Goal: Information Seeking & Learning: Learn about a topic

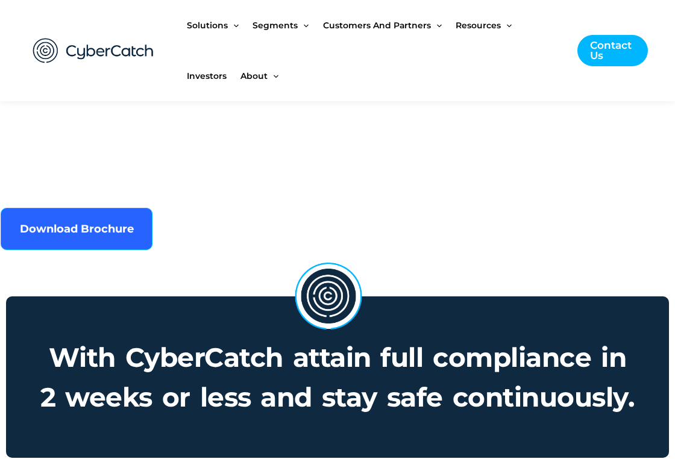
scroll to position [844, 0]
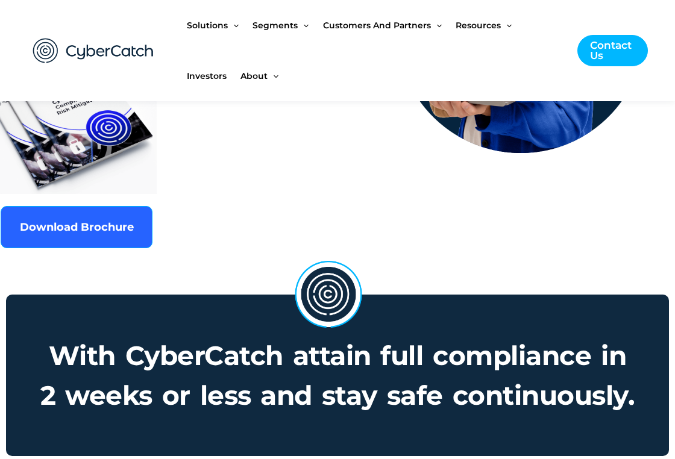
click at [336, 425] on h3 "With CyberCatch attain full compliance [DATE] or less and stay safe continuousl…" at bounding box center [337, 375] width 661 height 159
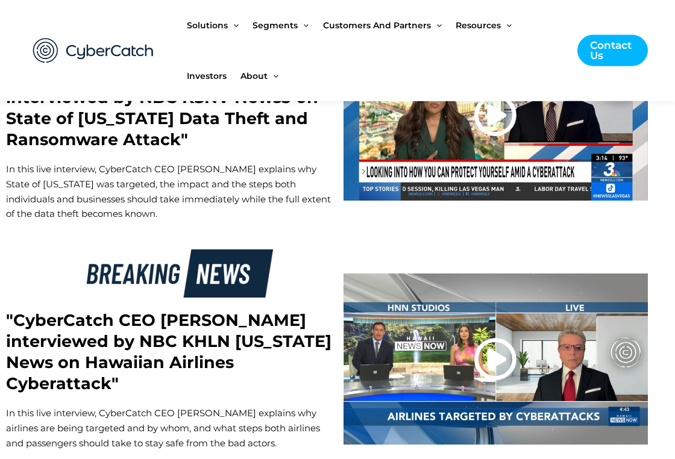
scroll to position [2299, 0]
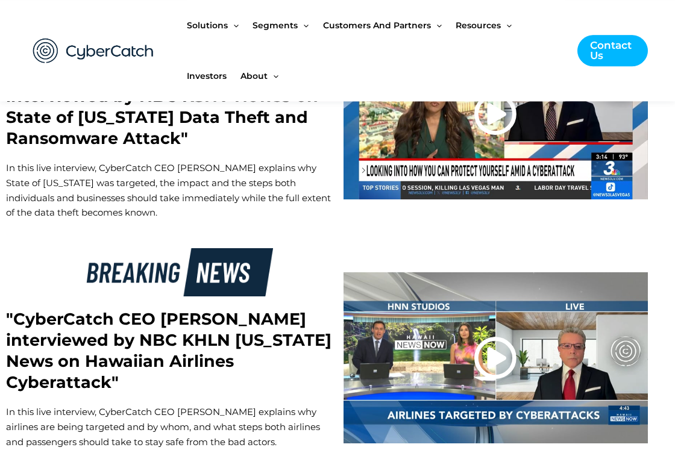
click at [313, 405] on p "In this live interview, CyberCatch CEO [PERSON_NAME] explains why airlines are …" at bounding box center [169, 427] width 326 height 45
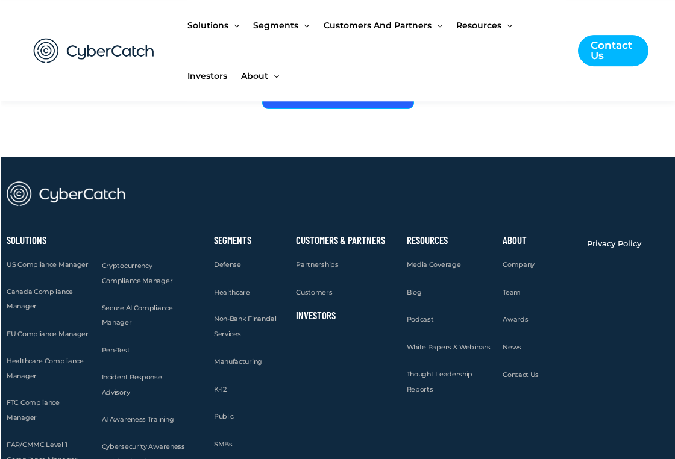
scroll to position [4695, 0]
click at [323, 309] on link "Investors" at bounding box center [315, 315] width 40 height 12
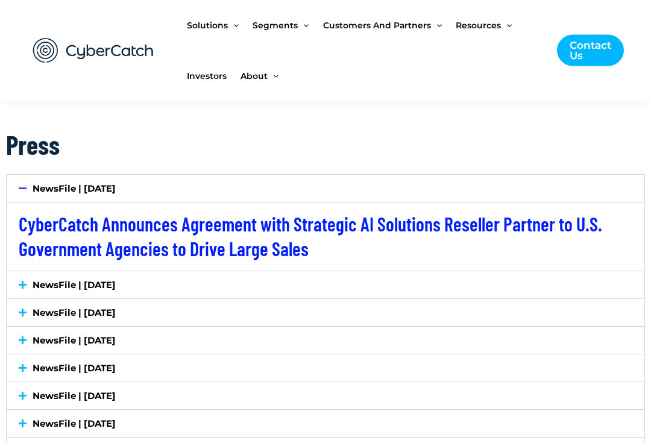
scroll to position [2147, 0]
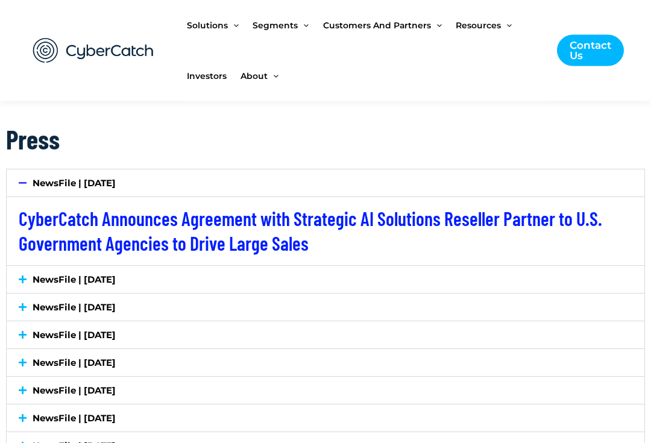
click at [301, 350] on div "NewsFile | June 10, 2025" at bounding box center [326, 363] width 638 height 27
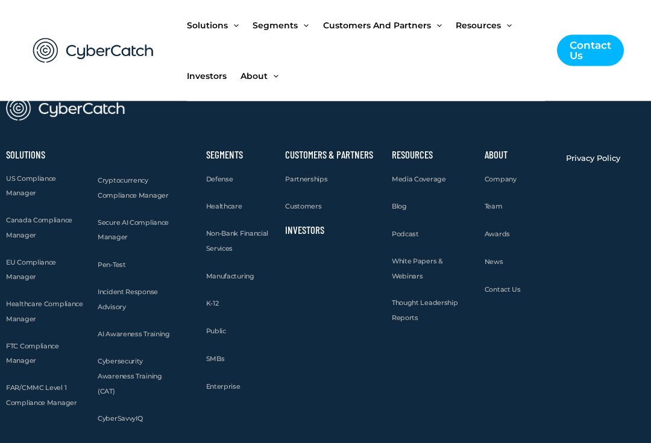
scroll to position [3857, 0]
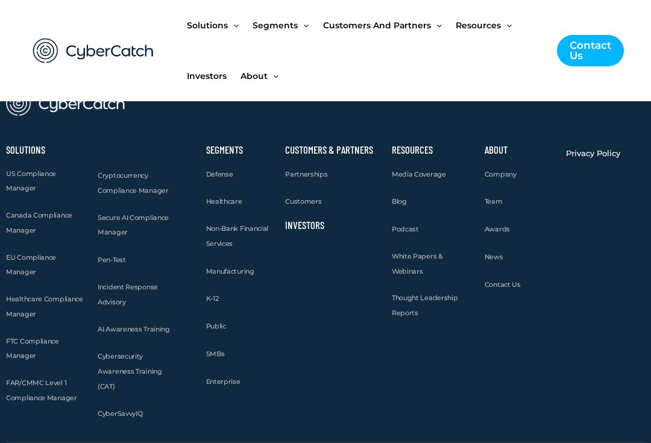
click at [511, 280] on span "Contact Us" at bounding box center [503, 284] width 36 height 8
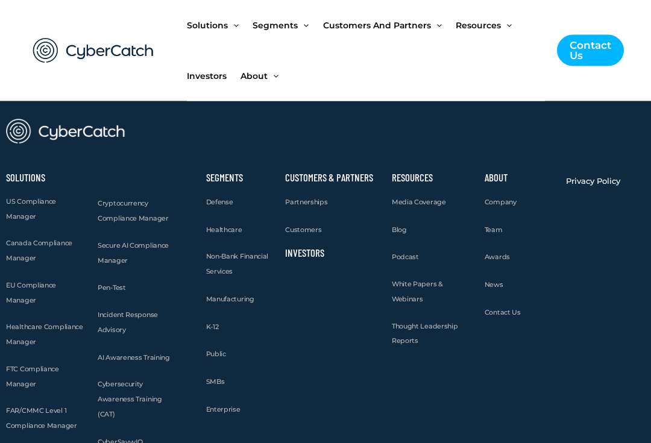
scroll to position [1637, 0]
click at [521, 265] on div "About Company Team Awards News Contact Us" at bounding box center [519, 312] width 81 height 288
click at [496, 281] on span "News" at bounding box center [494, 284] width 19 height 8
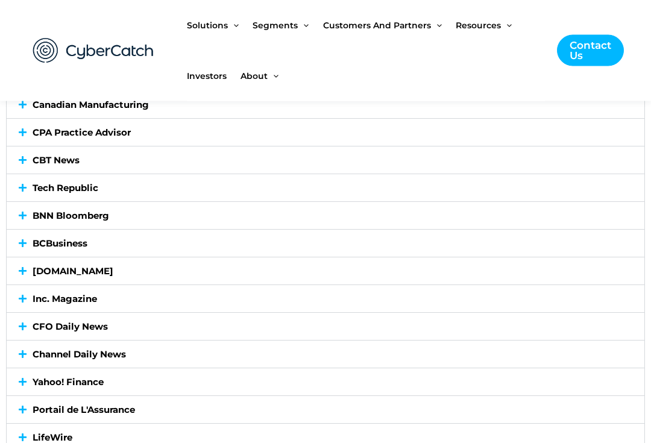
scroll to position [2249, 0]
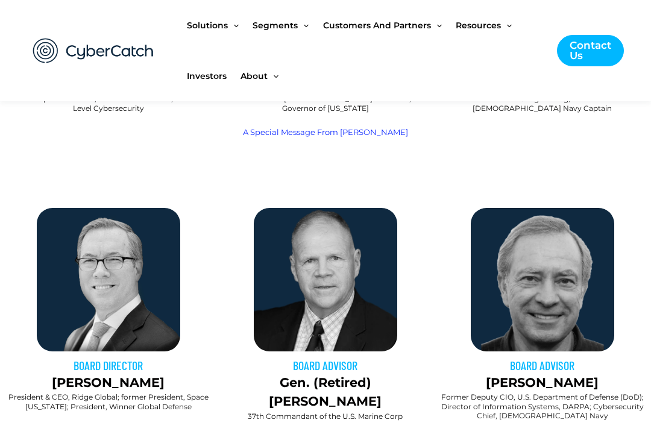
scroll to position [675, 0]
